Goal: Information Seeking & Learning: Check status

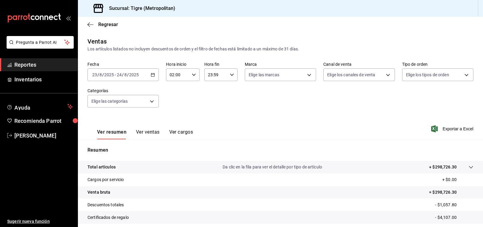
scroll to position [60, 0]
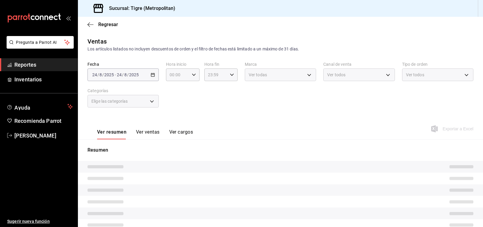
type input "02:00"
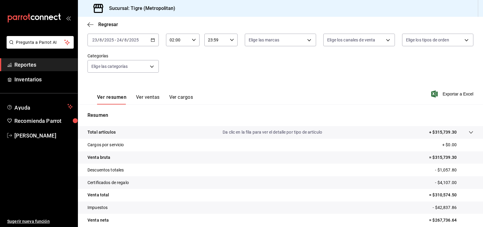
scroll to position [60, 0]
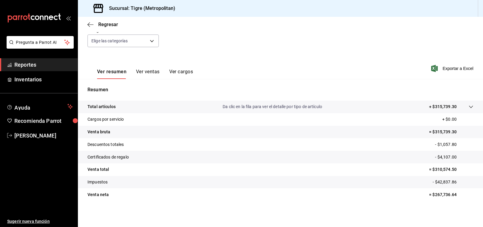
click at [445, 169] on p "= $310,574.50" at bounding box center [451, 169] width 44 height 6
click at [411, 156] on tr "Certificados de regalo - $4,107.00" at bounding box center [280, 156] width 405 height 13
drag, startPoint x: 430, startPoint y: 168, endPoint x: 459, endPoint y: 171, distance: 29.2
click at [459, 171] on p "= $310,574.50" at bounding box center [451, 169] width 44 height 6
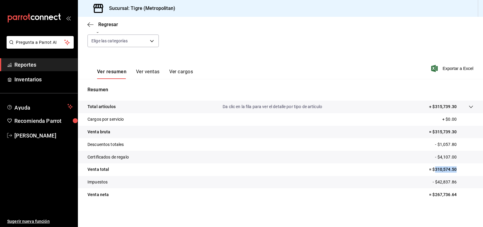
click at [449, 168] on p "= $310,574.50" at bounding box center [451, 169] width 44 height 6
drag, startPoint x: 428, startPoint y: 170, endPoint x: 453, endPoint y: 172, distance: 25.0
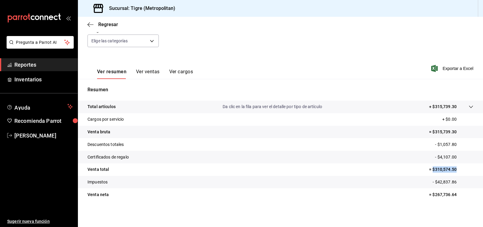
click at [453, 172] on p "= $310,574.50" at bounding box center [451, 169] width 44 height 6
click at [448, 169] on p "= $310,574.50" at bounding box center [451, 169] width 44 height 6
click at [441, 168] on p "= $310,574.50" at bounding box center [451, 169] width 44 height 6
click at [444, 131] on p "= $315,739.30" at bounding box center [451, 132] width 44 height 6
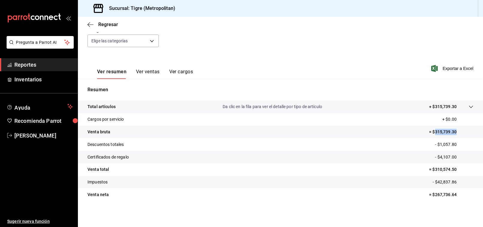
click at [444, 131] on p "= $315,739.30" at bounding box center [451, 132] width 44 height 6
click at [436, 103] on p "+ $315,739.30" at bounding box center [443, 106] width 28 height 6
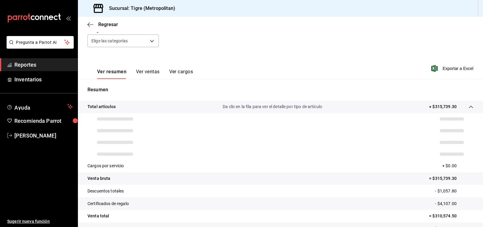
click at [436, 103] on p "+ $315,739.30" at bounding box center [443, 106] width 28 height 6
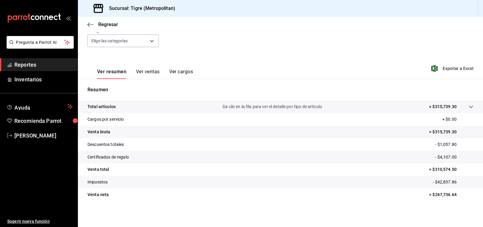
click at [436, 103] on p "+ $315,739.30" at bounding box center [443, 106] width 28 height 6
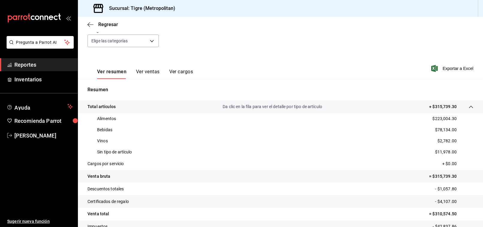
click at [436, 103] on p "+ $315,739.30" at bounding box center [443, 106] width 28 height 6
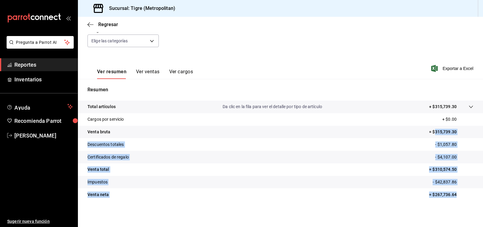
drag, startPoint x: 429, startPoint y: 129, endPoint x: 456, endPoint y: 193, distance: 69.0
click at [456, 193] on tbody "Total artículos Da clic en la fila para ver el detalle por tipo de artículo + $…" at bounding box center [280, 150] width 405 height 100
drag, startPoint x: 427, startPoint y: 133, endPoint x: 453, endPoint y: 196, distance: 68.8
click at [453, 196] on tbody "Total artículos Da clic en la fila para ver el detalle por tipo de artículo + $…" at bounding box center [280, 150] width 405 height 100
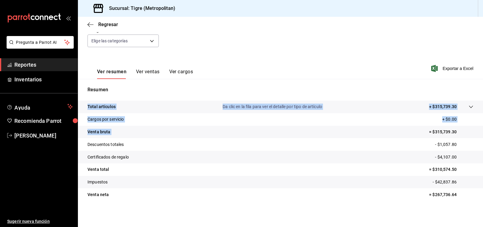
drag, startPoint x: 423, startPoint y: 132, endPoint x: 455, endPoint y: 201, distance: 76.5
click at [455, 201] on div "Total artículos Da clic en la fila para ver el detalle por tipo de artículo + $…" at bounding box center [280, 153] width 405 height 107
click at [462, 138] on tr "Descuentos totales - $1,057.80" at bounding box center [280, 144] width 405 height 13
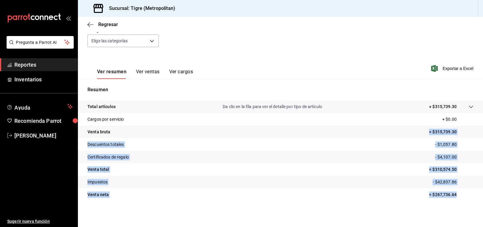
drag, startPoint x: 422, startPoint y: 129, endPoint x: 454, endPoint y: 193, distance: 71.0
click at [454, 193] on tbody "Total artículos Da clic en la fila para ver el detalle por tipo de artículo + $…" at bounding box center [280, 150] width 405 height 100
drag, startPoint x: 437, startPoint y: 118, endPoint x: 458, endPoint y: 193, distance: 77.3
click at [458, 193] on tbody "Total artículos Da clic en la fila para ver el detalle por tipo de artículo + $…" at bounding box center [280, 150] width 405 height 100
click at [429, 123] on tr "Cargos por servicio + $0.00" at bounding box center [280, 119] width 405 height 13
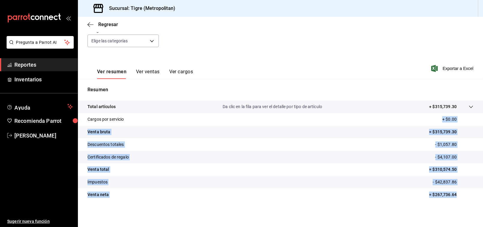
drag, startPoint x: 440, startPoint y: 120, endPoint x: 454, endPoint y: 189, distance: 70.7
click at [454, 189] on tbody "Total artículos Da clic en la fila para ver el detalle por tipo de artículo + $…" at bounding box center [280, 150] width 405 height 100
click at [462, 154] on p "- $4,107.00" at bounding box center [454, 157] width 38 height 6
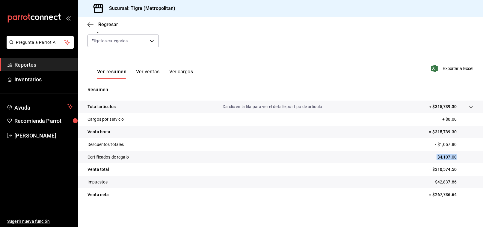
drag, startPoint x: 436, startPoint y: 157, endPoint x: 454, endPoint y: 156, distance: 18.0
click at [454, 156] on p "- $4,107.00" at bounding box center [454, 157] width 38 height 6
click at [447, 155] on p "- $4,107.00" at bounding box center [454, 157] width 38 height 6
drag, startPoint x: 429, startPoint y: 155, endPoint x: 453, endPoint y: 152, distance: 24.4
click at [453, 152] on tr "Certificados de regalo - $4,107.00" at bounding box center [280, 156] width 405 height 13
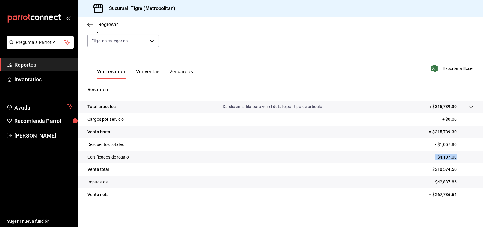
click at [453, 156] on p "- $4,107.00" at bounding box center [454, 157] width 38 height 6
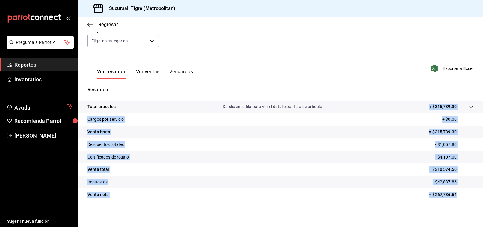
drag, startPoint x: 452, startPoint y: 193, endPoint x: 422, endPoint y: 108, distance: 89.8
click at [422, 108] on tbody "Total artículos Da clic en la fila para ver el detalle por tipo de artículo + $…" at bounding box center [280, 150] width 405 height 100
click at [465, 140] on tr "Descuentos totales - $1,057.80" at bounding box center [280, 144] width 405 height 13
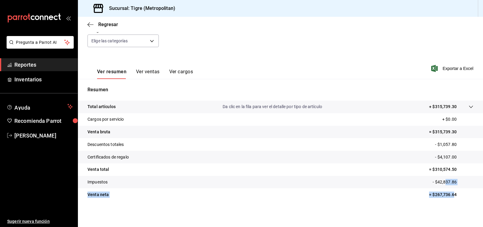
drag, startPoint x: 449, startPoint y: 193, endPoint x: 440, endPoint y: 180, distance: 16.3
click at [440, 180] on tbody "Total artículos Da clic en la fila para ver el detalle por tipo de artículo + $…" at bounding box center [280, 150] width 405 height 100
click at [451, 194] on p "= $267,736.64" at bounding box center [451, 194] width 44 height 6
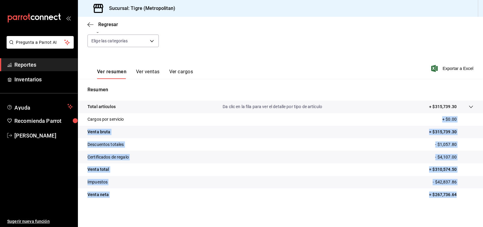
drag, startPoint x: 452, startPoint y: 195, endPoint x: 436, endPoint y: 114, distance: 82.8
click at [436, 114] on tbody "Total artículos Da clic en la fila para ver el detalle por tipo de artículo + $…" at bounding box center [280, 150] width 405 height 100
click at [467, 143] on p "- $1,057.80" at bounding box center [454, 144] width 38 height 6
drag, startPoint x: 453, startPoint y: 193, endPoint x: 433, endPoint y: 121, distance: 75.1
click at [433, 121] on tbody "Total artículos Da clic en la fila para ver el detalle por tipo de artículo + $…" at bounding box center [280, 150] width 405 height 100
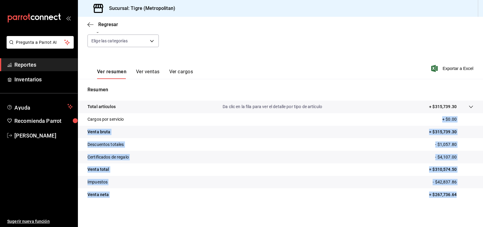
scroll to position [0, 0]
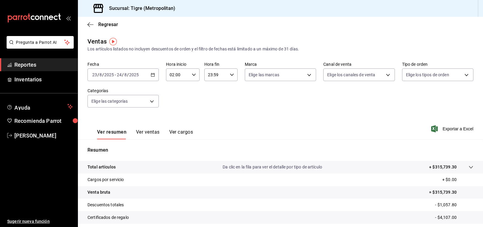
click at [470, 94] on div "Ventas Los artículos listados no incluyen descuentos de orden y el filtro de fe…" at bounding box center [280, 157] width 405 height 241
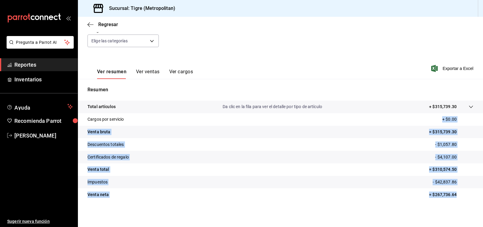
drag, startPoint x: 451, startPoint y: 194, endPoint x: 437, endPoint y: 113, distance: 81.4
click at [437, 113] on tbody "Total artículos Da clic en la fila para ver el detalle por tipo de artículo + $…" at bounding box center [280, 150] width 405 height 100
click at [450, 123] on tr "Cargos por servicio + $0.00" at bounding box center [280, 119] width 405 height 13
drag, startPoint x: 454, startPoint y: 194, endPoint x: 430, endPoint y: 115, distance: 81.9
click at [430, 115] on tbody "Total artículos Da clic en la fila para ver el detalle por tipo de artículo + $…" at bounding box center [280, 150] width 405 height 100
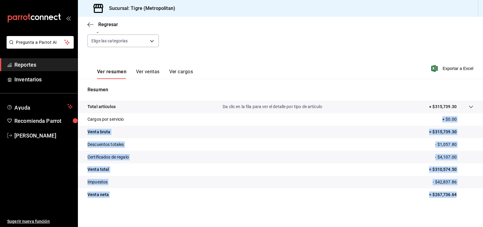
click at [417, 152] on tr "Certificados de regalo - $4,107.00" at bounding box center [280, 156] width 405 height 13
drag, startPoint x: 454, startPoint y: 195, endPoint x: 421, endPoint y: 106, distance: 94.2
click at [421, 106] on tbody "Total artículos Da clic en la fila para ver el detalle por tipo de artículo + $…" at bounding box center [280, 150] width 405 height 100
click at [417, 124] on tr "Cargos por servicio + $0.00" at bounding box center [280, 119] width 405 height 13
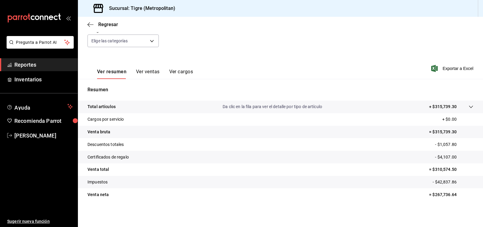
click at [439, 152] on tr "Certificados de regalo - $4,107.00" at bounding box center [280, 156] width 405 height 13
drag, startPoint x: 452, startPoint y: 130, endPoint x: 425, endPoint y: 130, distance: 27.6
click at [429, 130] on p "= $315,739.30" at bounding box center [451, 132] width 44 height 6
drag, startPoint x: 453, startPoint y: 169, endPoint x: 420, endPoint y: 164, distance: 32.8
click at [420, 164] on tr "Venta total = $310,574.50" at bounding box center [280, 169] width 405 height 13
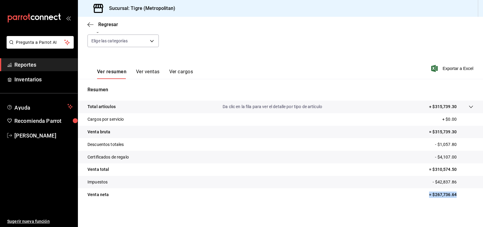
drag, startPoint x: 452, startPoint y: 191, endPoint x: 418, endPoint y: 192, distance: 34.2
click at [418, 192] on tr "Venta neta = $267,736.64" at bounding box center [280, 194] width 405 height 13
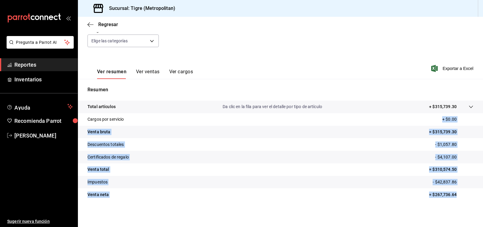
drag, startPoint x: 435, startPoint y: 118, endPoint x: 460, endPoint y: 194, distance: 80.1
click at [460, 194] on tbody "Total artículos Da clic en la fila para ver el detalle por tipo de artículo + $…" at bounding box center [280, 150] width 405 height 100
click at [464, 147] on p "- $1,057.80" at bounding box center [454, 144] width 38 height 6
drag, startPoint x: 452, startPoint y: 193, endPoint x: 424, endPoint y: 105, distance: 92.4
click at [424, 105] on tbody "Total artículos Da clic en la fila para ver el detalle por tipo de artículo + $…" at bounding box center [280, 150] width 405 height 100
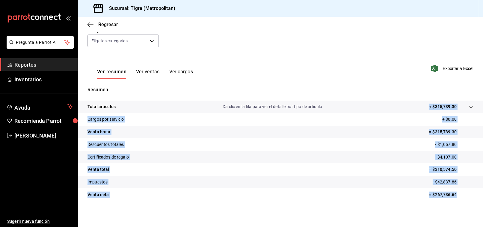
click at [452, 153] on tr "Certificados de regalo - $4,107.00" at bounding box center [280, 156] width 405 height 13
drag, startPoint x: 452, startPoint y: 191, endPoint x: 424, endPoint y: 105, distance: 91.0
click at [424, 105] on tbody "Total artículos Da clic en la fila para ver el detalle por tipo de artículo + $…" at bounding box center [280, 150] width 405 height 100
click at [462, 150] on tr "Descuentos totales - $1,057.80" at bounding box center [280, 144] width 405 height 13
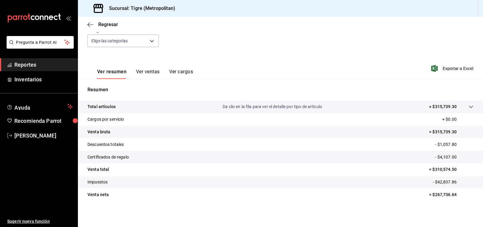
click at [462, 155] on p "- $4,107.00" at bounding box center [454, 157] width 38 height 6
drag, startPoint x: 454, startPoint y: 143, endPoint x: 429, endPoint y: 141, distance: 24.7
click at [429, 141] on tr "Descuentos totales - $1,057.80" at bounding box center [280, 144] width 405 height 13
click at [456, 152] on tr "Certificados de regalo - $4,107.00" at bounding box center [280, 156] width 405 height 13
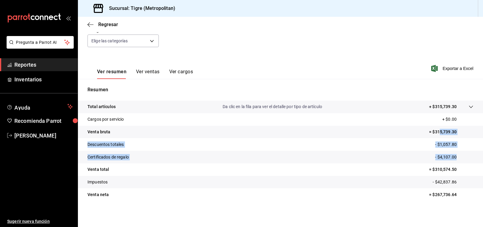
drag, startPoint x: 455, startPoint y: 151, endPoint x: 435, endPoint y: 130, distance: 29.2
click at [435, 130] on tbody "Total artículos Da clic en la fila para ver el detalle por tipo de artículo + $…" at bounding box center [280, 150] width 405 height 100
click at [454, 151] on tr "Certificados de regalo - $4,107.00" at bounding box center [280, 156] width 405 height 13
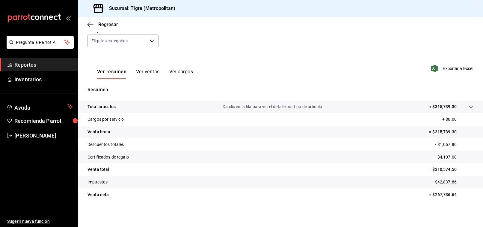
click at [469, 108] on icon at bounding box center [471, 106] width 5 height 5
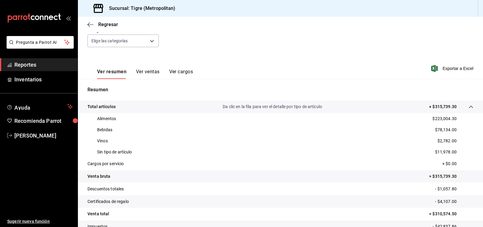
click at [469, 108] on icon at bounding box center [471, 106] width 5 height 5
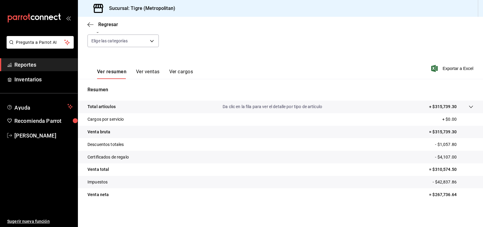
click at [467, 102] on tr "Total artículos Da clic en la fila para ver el detalle por tipo de artículo + $…" at bounding box center [280, 106] width 405 height 13
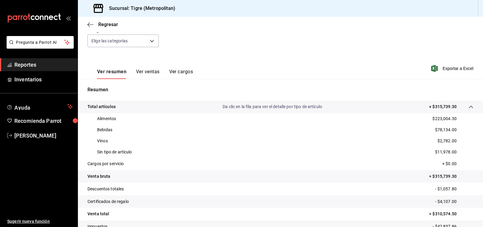
click at [469, 105] on icon at bounding box center [471, 106] width 5 height 5
